Goal: Task Accomplishment & Management: Complete application form

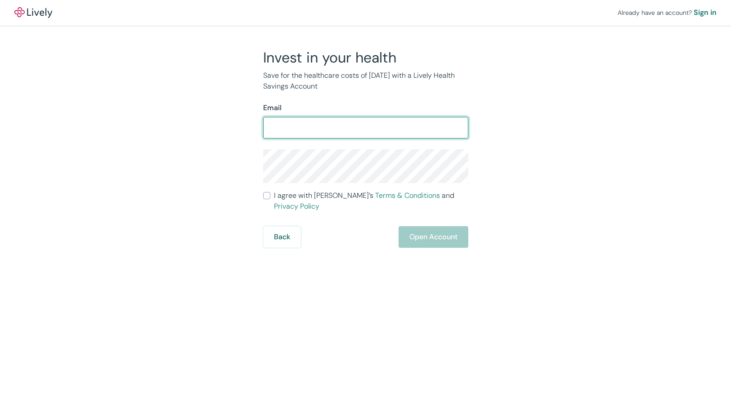
click at [296, 126] on input "Email" at bounding box center [365, 128] width 205 height 18
type input "[EMAIL_ADDRESS][DOMAIN_NAME]"
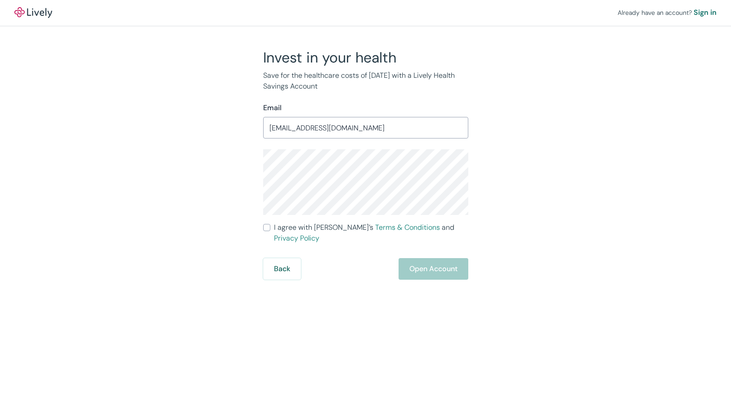
click at [443, 263] on div "Back Open Account" at bounding box center [365, 269] width 205 height 22
click at [271, 230] on label "I agree with Lively’s Terms & Conditions and Privacy Policy" at bounding box center [365, 233] width 205 height 22
click at [270, 230] on input "I agree with Lively’s Terms & Conditions and Privacy Policy" at bounding box center [266, 227] width 7 height 7
checkbox input "true"
click at [400, 260] on button "Open Account" at bounding box center [434, 269] width 70 height 22
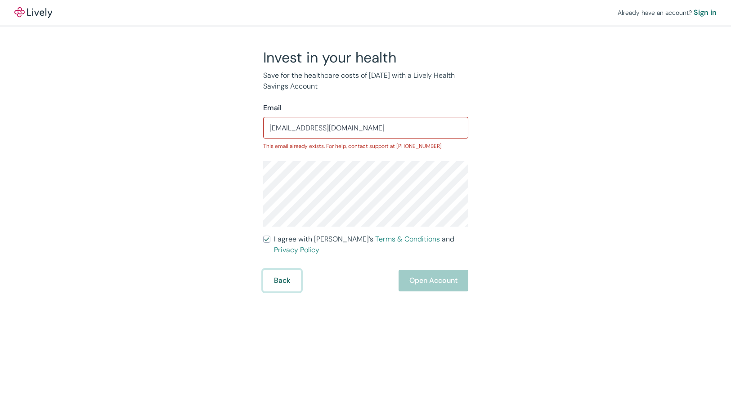
click at [272, 270] on button "Back" at bounding box center [282, 281] width 38 height 22
